Goal: Transaction & Acquisition: Purchase product/service

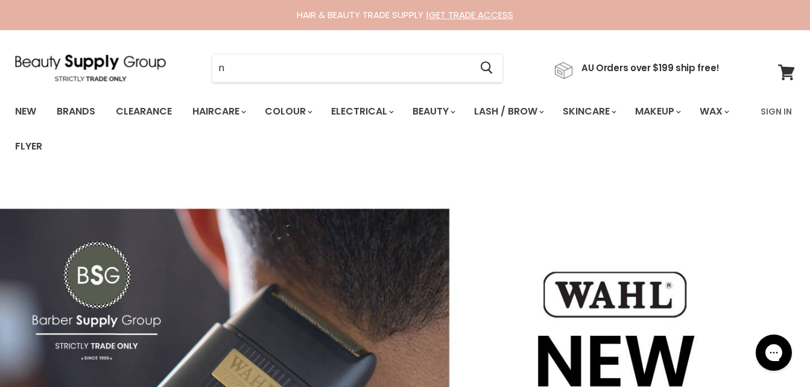
type input "na"
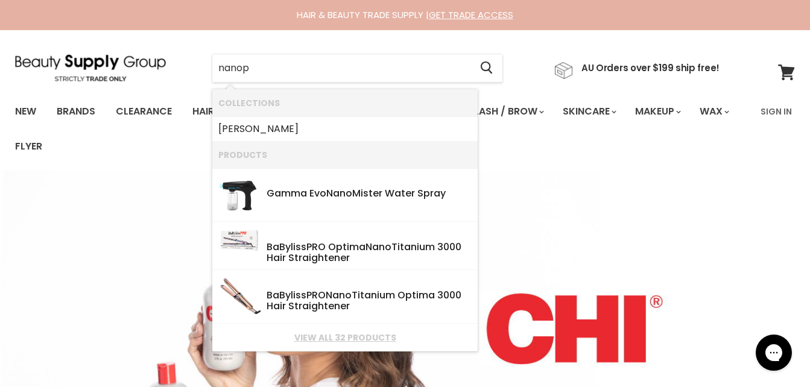
type input "nanopl"
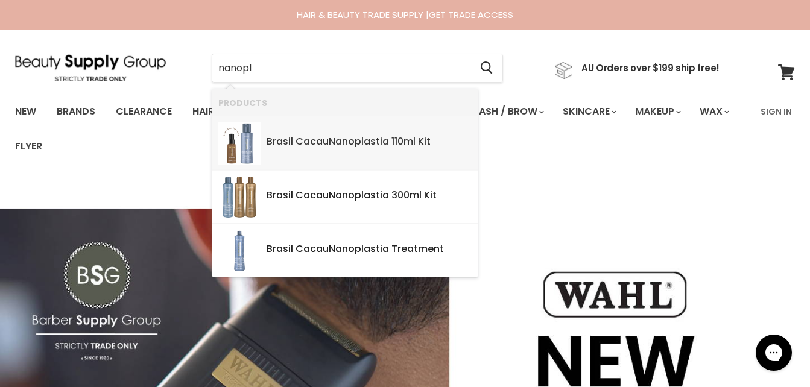
click at [378, 147] on div "Brasil Cacau Nanopl astia 110ml Kit" at bounding box center [369, 142] width 205 height 13
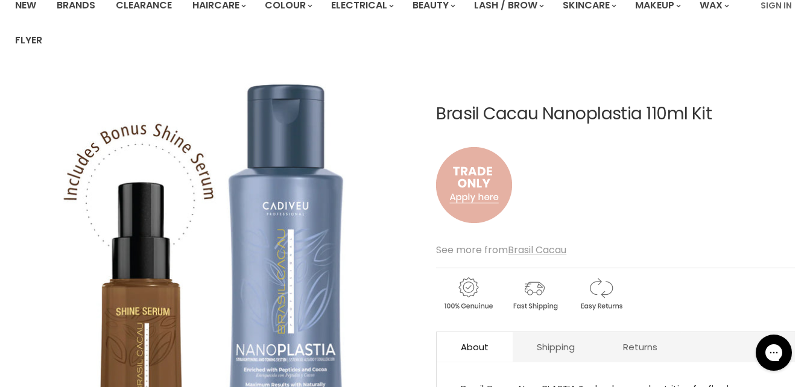
scroll to position [106, 0]
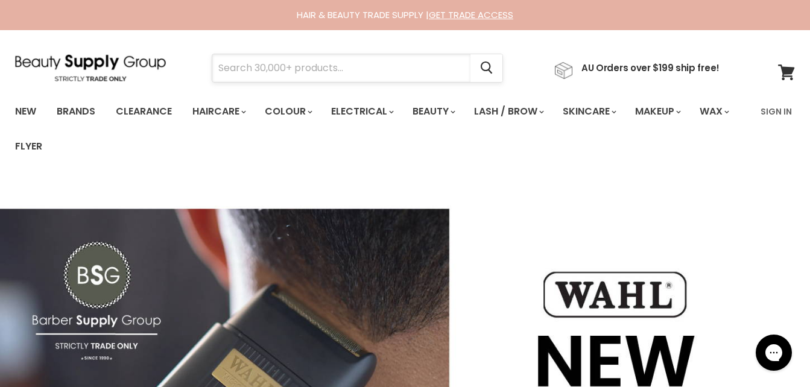
click at [248, 66] on input "Search" at bounding box center [341, 68] width 258 height 28
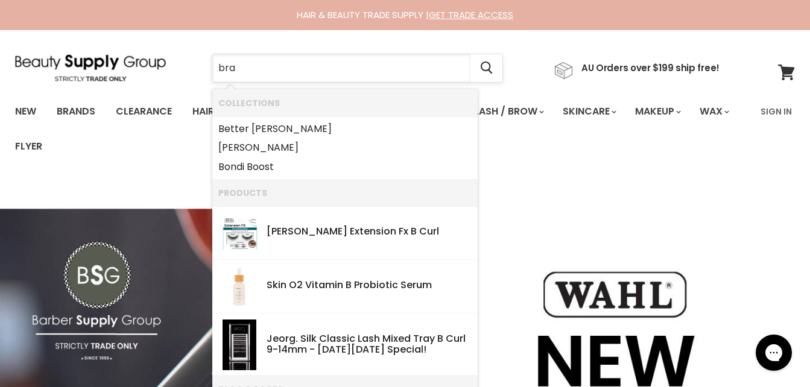
type input "bras"
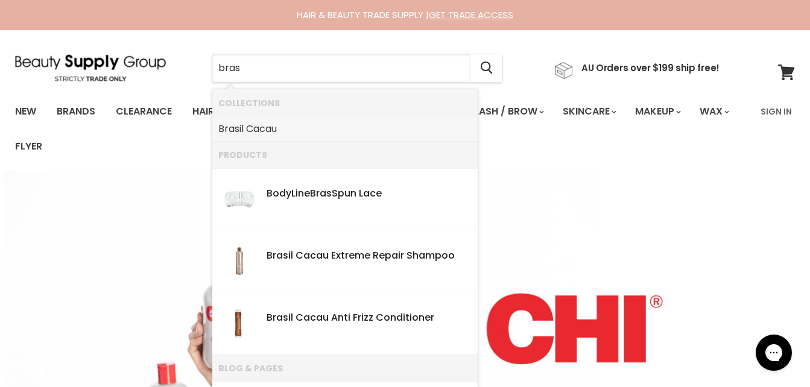
click at [250, 128] on link "Bras il Cacau" at bounding box center [344, 128] width 253 height 19
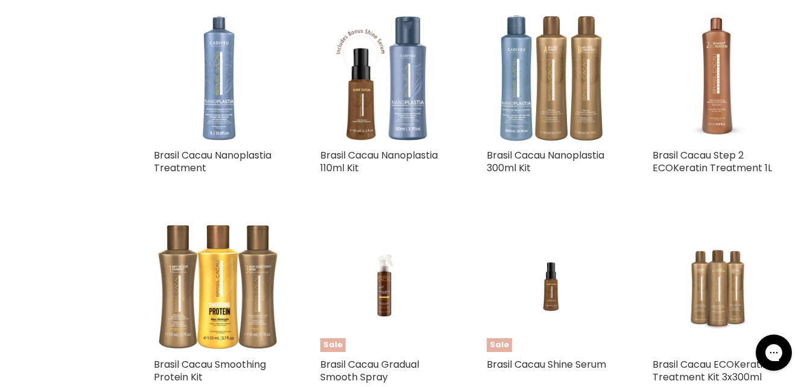
scroll to position [497, 0]
